Goal: Information Seeking & Learning: Learn about a topic

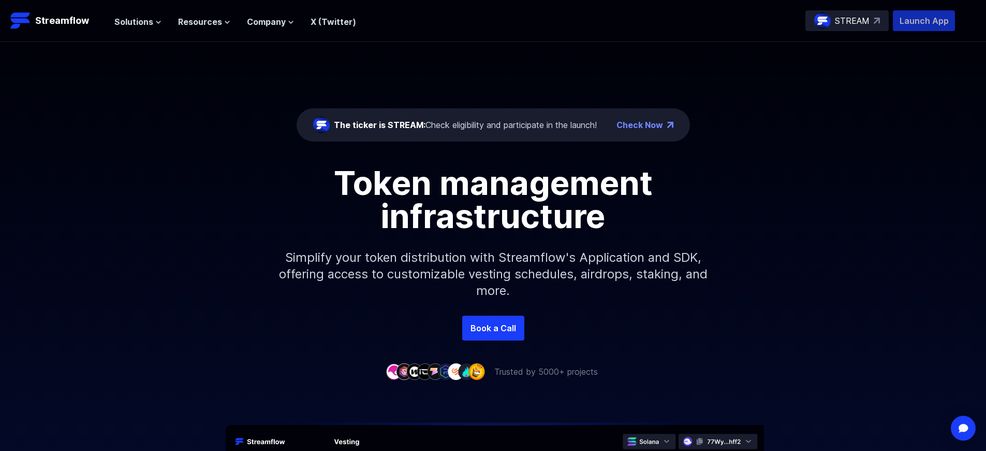
click at [924, 21] on p "Launch App" at bounding box center [924, 20] width 62 height 21
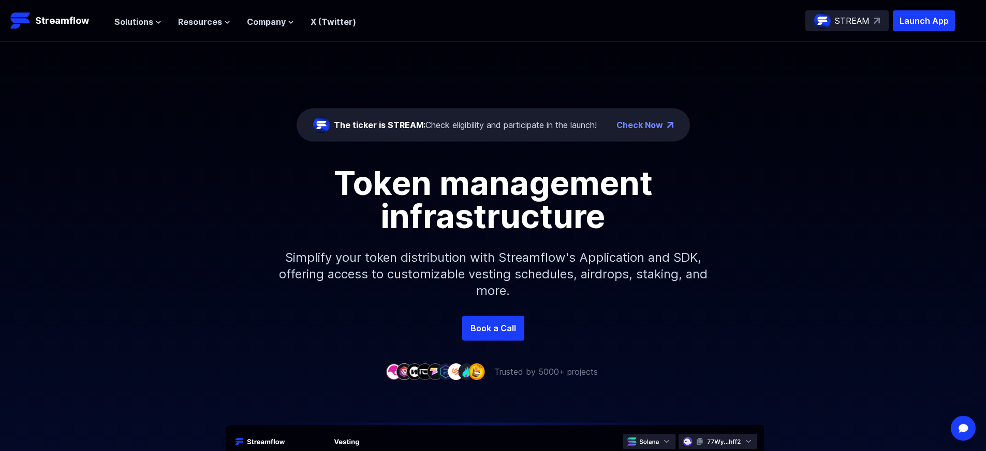
click at [924, 21] on p "Launch App" at bounding box center [924, 20] width 62 height 21
